Goal: Check status: Check status

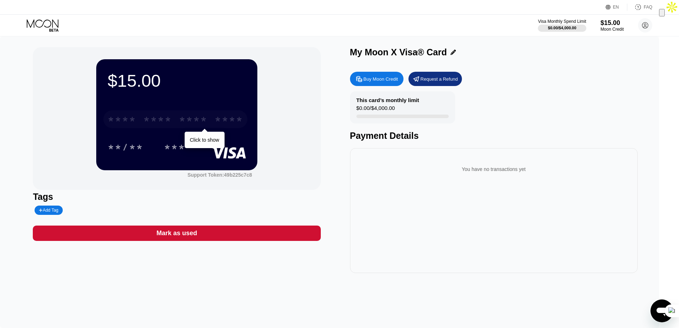
click at [231, 118] on div "****" at bounding box center [229, 119] width 29 height 11
click at [205, 120] on div "* * * *" at bounding box center [193, 119] width 29 height 11
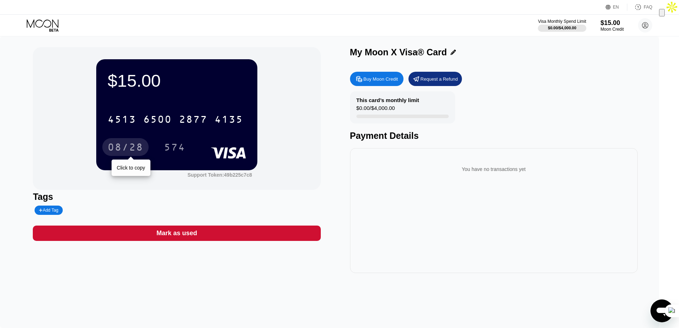
click at [132, 144] on div "08/28" at bounding box center [126, 147] width 36 height 11
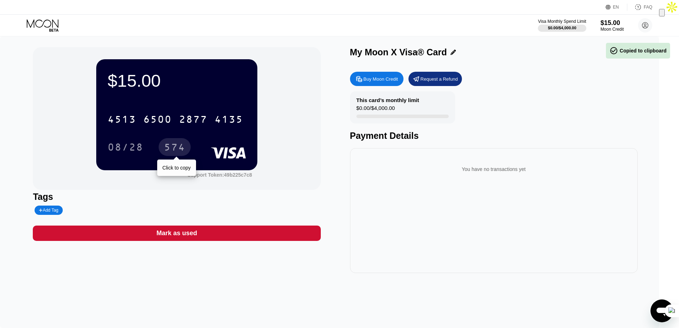
click at [182, 150] on div "574" at bounding box center [174, 147] width 21 height 11
click at [506, 97] on div "This card’s monthly limit $0.00 / $4,000.00 Payment Details" at bounding box center [494, 116] width 288 height 50
click at [487, 179] on div "You have no transactions yet" at bounding box center [494, 169] width 276 height 20
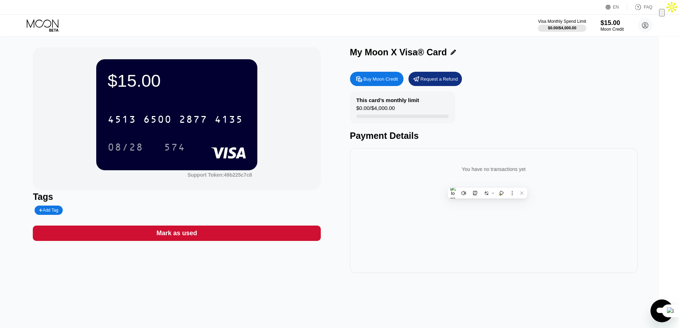
click at [516, 173] on div "You have no transactions yet" at bounding box center [494, 169] width 276 height 20
drag, startPoint x: 516, startPoint y: 173, endPoint x: 580, endPoint y: 127, distance: 78.9
click at [516, 173] on div "You have no transactions yet" at bounding box center [494, 169] width 276 height 20
click at [580, 127] on div "This card’s monthly limit $0.00 / $4,000.00 Payment Details" at bounding box center [494, 116] width 288 height 50
click at [581, 126] on div "This card’s monthly limit $0.00 / $4,000.00 Payment Details" at bounding box center [494, 116] width 288 height 50
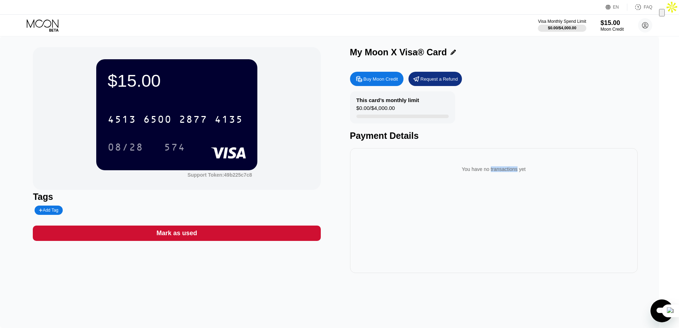
click at [586, 123] on div "This card’s monthly limit $0.00 / $4,000.00 Payment Details" at bounding box center [494, 116] width 288 height 50
click at [592, 121] on div "This card’s monthly limit $0.00 / $4,000.00 Payment Details" at bounding box center [494, 116] width 288 height 50
click at [642, 24] on circle at bounding box center [645, 25] width 14 height 14
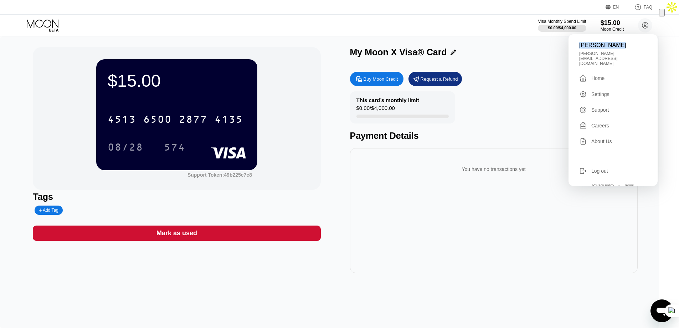
drag, startPoint x: 620, startPoint y: 46, endPoint x: 573, endPoint y: 43, distance: 47.2
click at [573, 43] on div "[PERSON_NAME] [PERSON_NAME][EMAIL_ADDRESS][DOMAIN_NAME]  Home Settings Support…" at bounding box center [613, 110] width 89 height 152
copy div "[PERSON_NAME]"
click at [482, 232] on div "You have no transactions yet" at bounding box center [494, 210] width 288 height 125
